Goal: Transaction & Acquisition: Download file/media

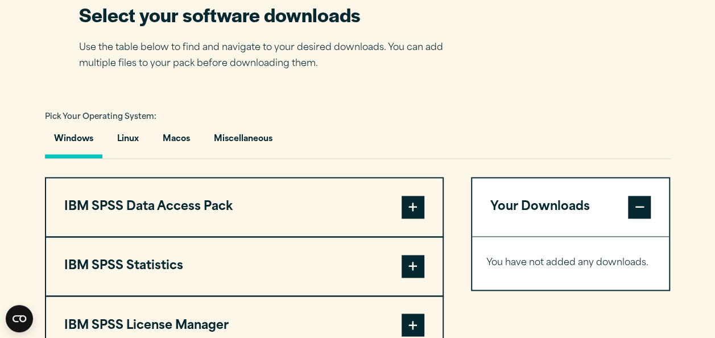
scroll to position [853, 0]
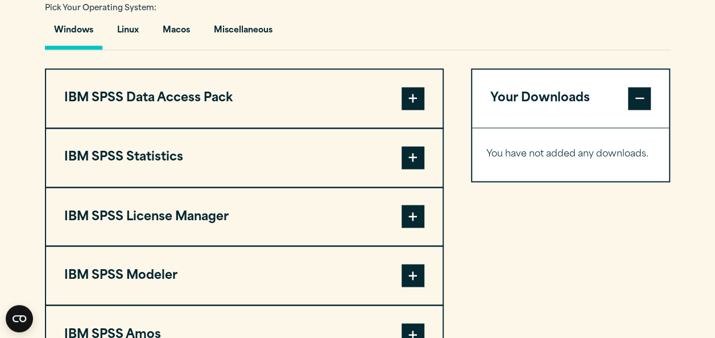
click at [409, 156] on span at bounding box center [413, 157] width 23 height 23
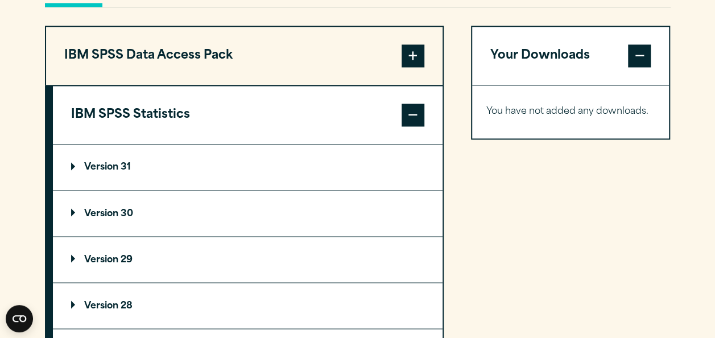
scroll to position [967, 0]
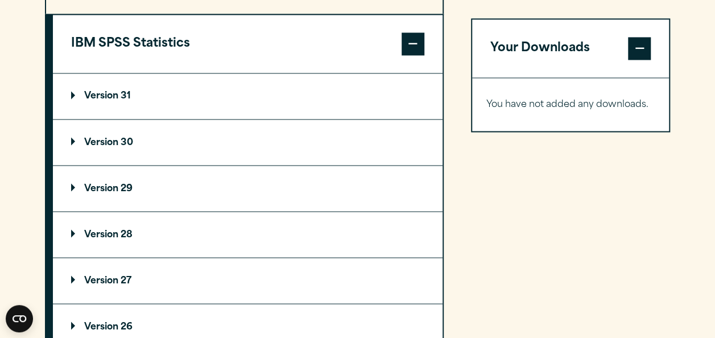
click at [109, 184] on p "Version 29" at bounding box center [101, 188] width 61 height 9
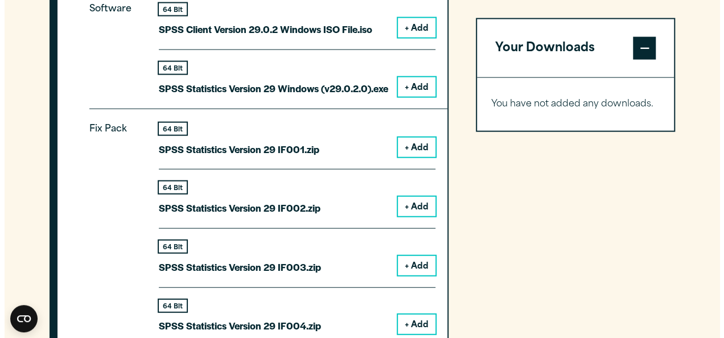
scroll to position [1223, 0]
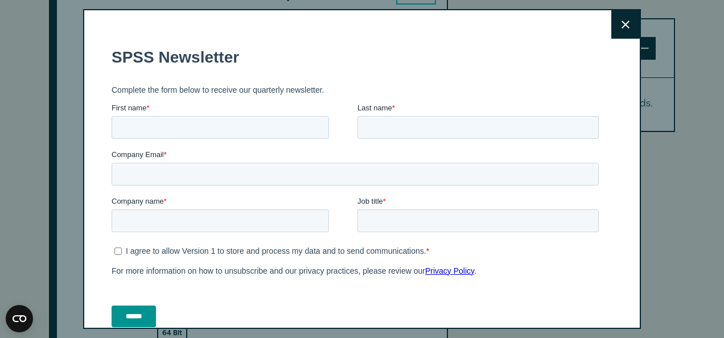
click at [611, 23] on button "Close" at bounding box center [625, 24] width 28 height 28
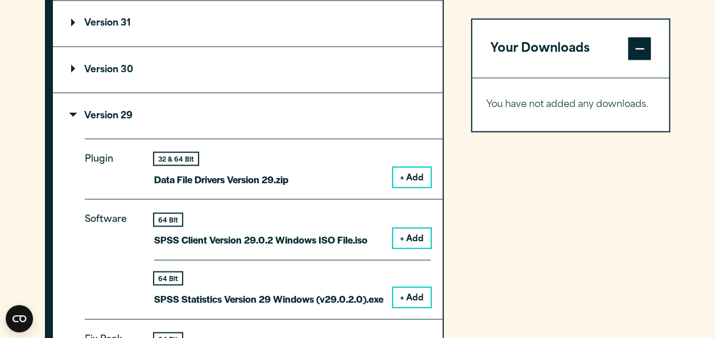
scroll to position [1041, 0]
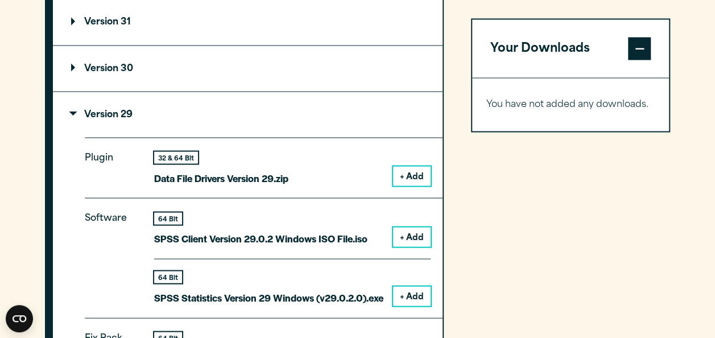
click at [412, 295] on button "+ Add" at bounding box center [412, 295] width 38 height 19
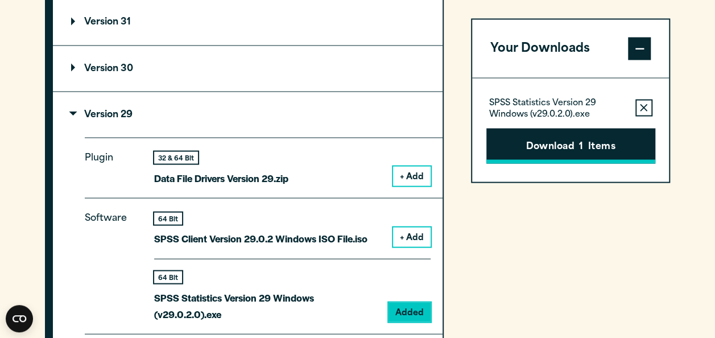
click at [556, 137] on button "Download 1 Items" at bounding box center [570, 145] width 169 height 35
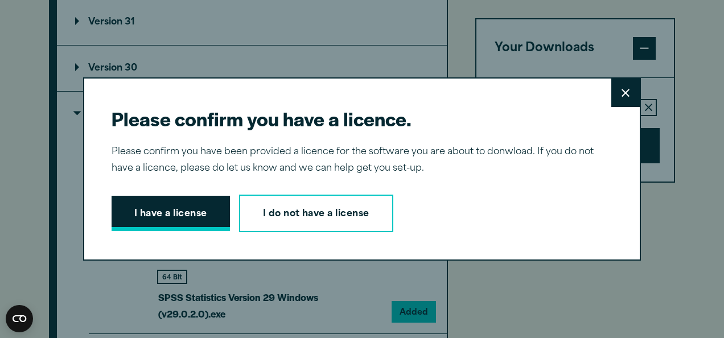
click at [184, 212] on button "I have a license" at bounding box center [171, 213] width 118 height 35
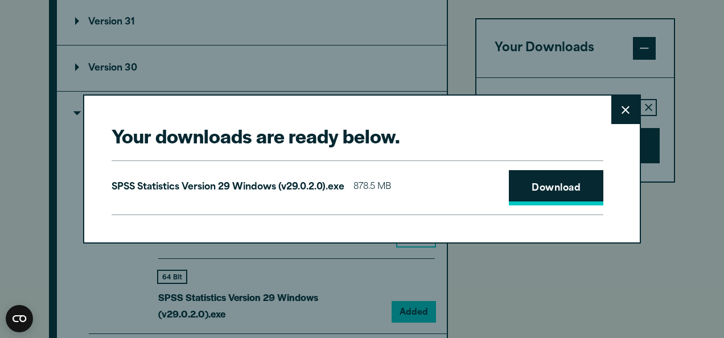
click at [540, 193] on link "Download" at bounding box center [556, 187] width 94 height 35
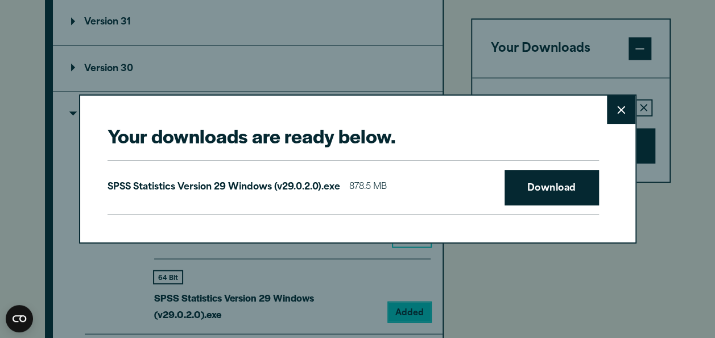
click at [710, 214] on div "Your downloads are ready below. Close SPSS Statistics Version 29 Windows (v29.0…" at bounding box center [357, 169] width 715 height 338
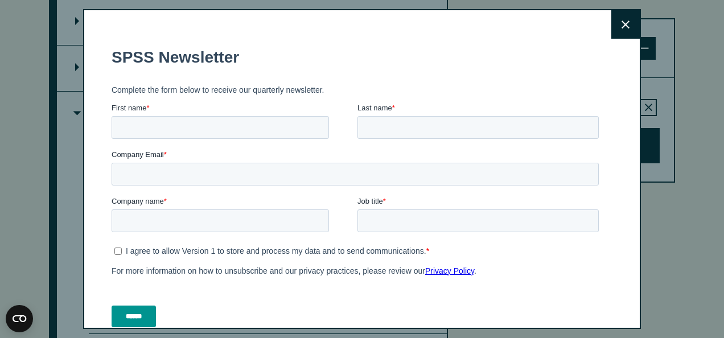
click at [611, 25] on button "Close" at bounding box center [625, 24] width 28 height 28
